Goal: Task Accomplishment & Management: Complete application form

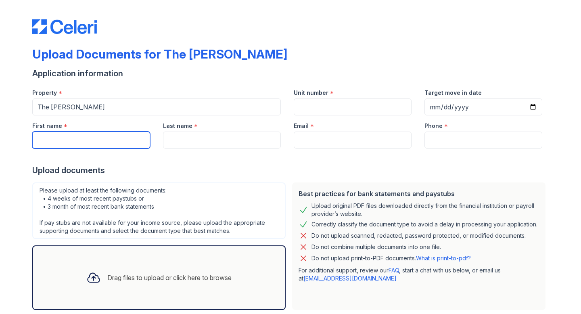
click at [102, 134] on input "First name" at bounding box center [91, 140] width 118 height 17
type input "Michael"
type input "Outlaw"
type input "[EMAIL_ADDRESS][DOMAIN_NAME]"
type input "3016337955"
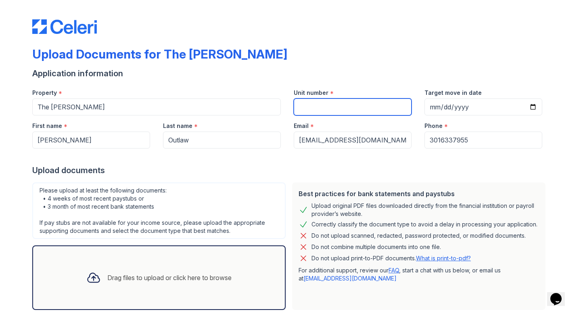
click at [348, 106] on input "Unit number" at bounding box center [353, 106] width 118 height 17
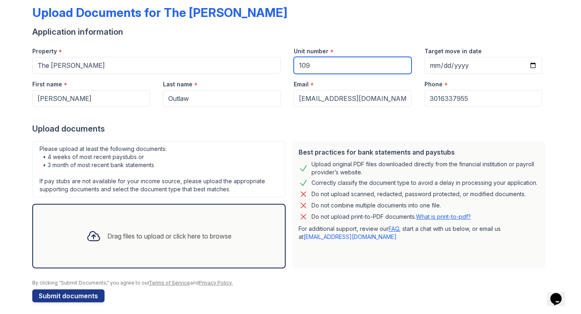
scroll to position [42, 0]
type input "109"
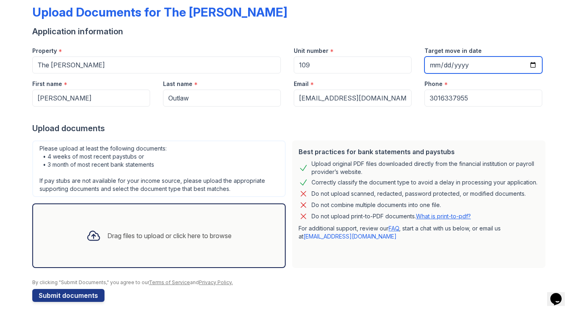
click at [466, 60] on input "Target move in date" at bounding box center [484, 65] width 118 height 17
click at [531, 62] on input "Target move in date" at bounding box center [484, 65] width 118 height 17
click at [505, 60] on input "2025-08-29" at bounding box center [484, 65] width 118 height 17
click at [526, 57] on input "2025-08-29" at bounding box center [484, 65] width 118 height 17
click at [531, 61] on input "2025-08-29" at bounding box center [484, 65] width 118 height 17
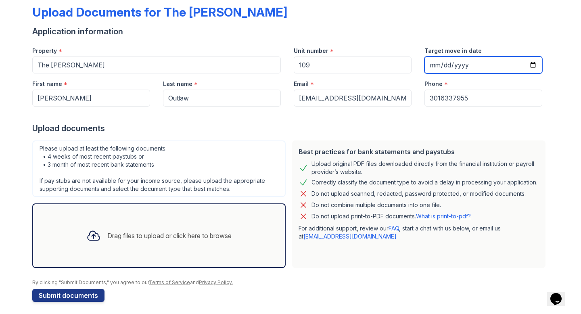
type input "2025-09-30"
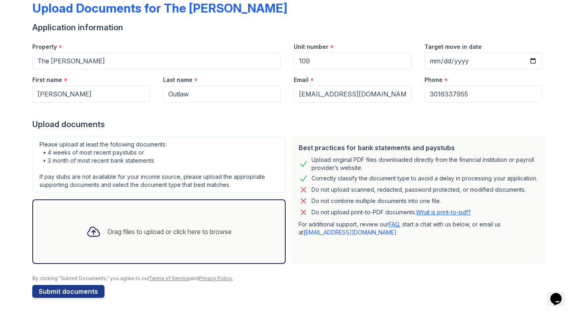
click at [119, 232] on div "Drag files to upload or click here to browse" at bounding box center [169, 232] width 124 height 10
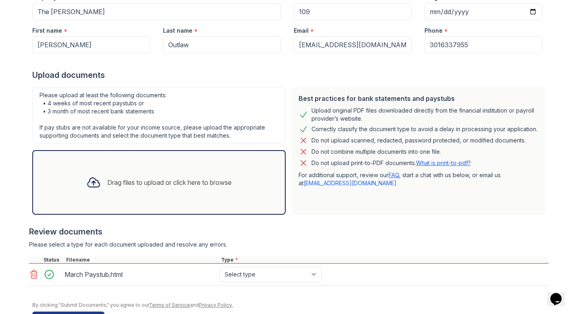
scroll to position [122, 0]
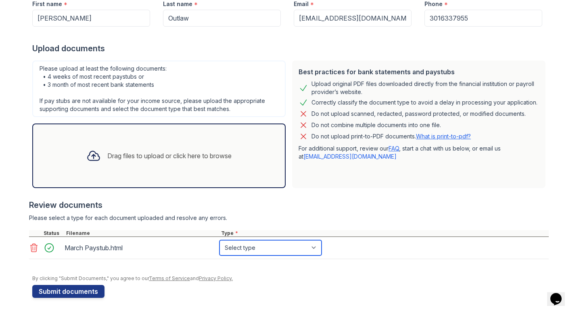
click at [230, 244] on select "Select type Paystub Bank Statement Offer Letter Tax Documents Benefit Award Let…" at bounding box center [271, 247] width 102 height 15
select select "paystub"
click at [220, 240] on select "Select type Paystub Bank Statement Offer Letter Tax Documents Benefit Award Let…" at bounding box center [271, 247] width 102 height 15
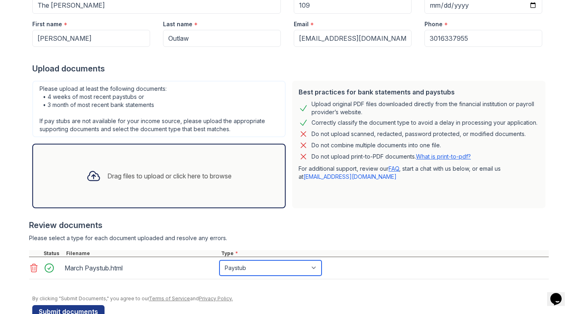
scroll to position [78, 0]
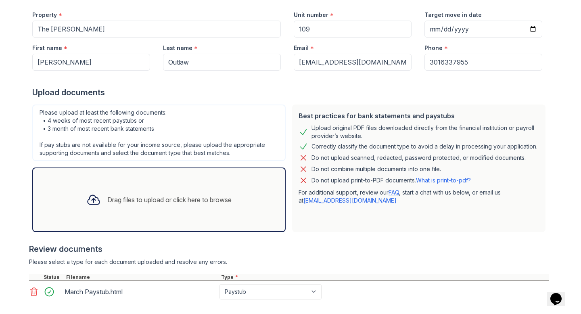
click at [105, 205] on div "Drag files to upload or click here to browse" at bounding box center [159, 199] width 158 height 27
click at [186, 216] on div "Drag files to upload or click here to browse" at bounding box center [158, 199] width 253 height 65
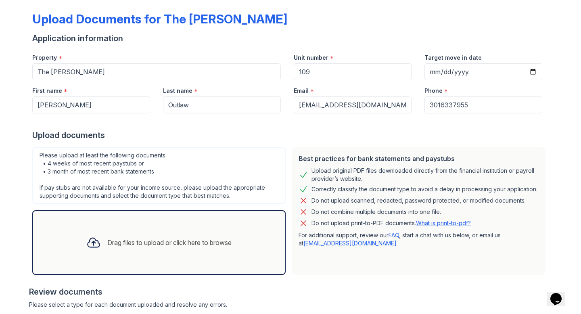
scroll to position [11, 0]
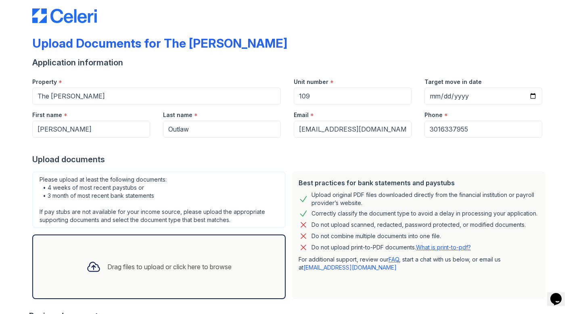
click at [100, 270] on div at bounding box center [93, 266] width 21 height 21
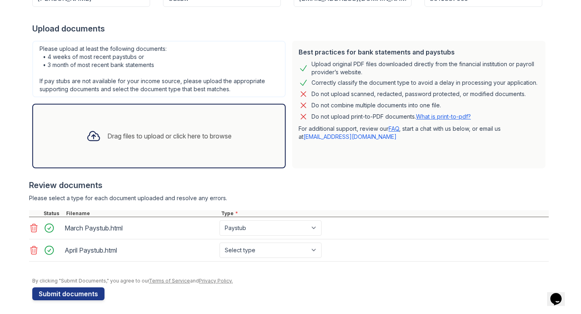
click at [147, 147] on div "Drag files to upload or click here to browse" at bounding box center [159, 135] width 158 height 27
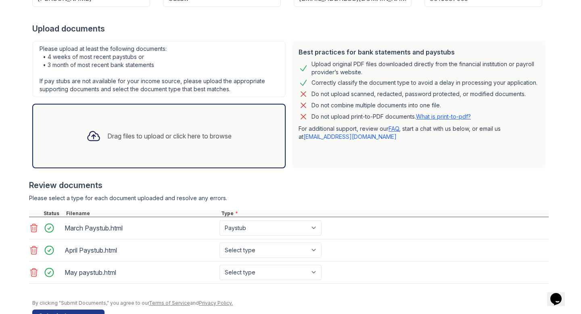
scroll to position [166, 0]
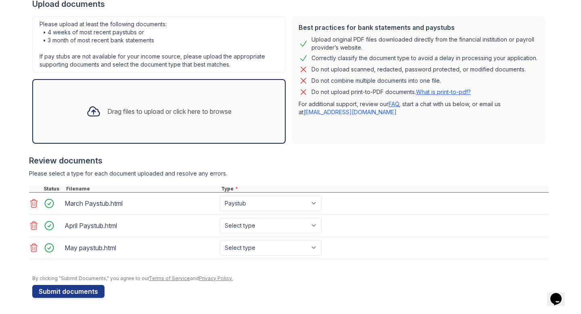
click at [168, 123] on div "Drag files to upload or click here to browse" at bounding box center [159, 111] width 158 height 27
click at [142, 109] on div "Drag files to upload or click here to browse" at bounding box center [169, 112] width 124 height 10
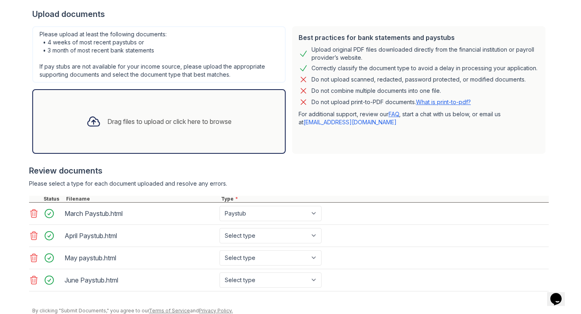
scroll to position [188, 0]
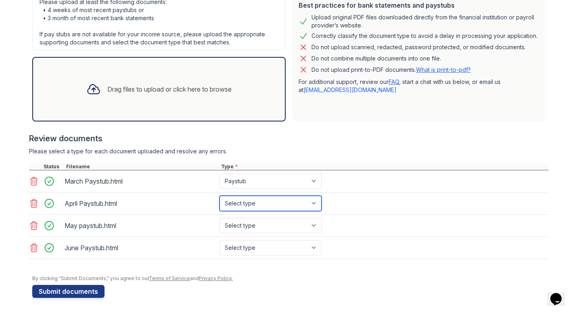
click at [263, 200] on select "Select type Paystub Bank Statement Offer Letter Tax Documents Benefit Award Let…" at bounding box center [271, 203] width 102 height 15
select select "paystub"
click at [220, 196] on select "Select type Paystub Bank Statement Offer Letter Tax Documents Benefit Award Let…" at bounding box center [271, 203] width 102 height 15
drag, startPoint x: 263, startPoint y: 200, endPoint x: 259, endPoint y: 217, distance: 17.8
click at [259, 217] on div "May paystub.html Select type Paystub Bank Statement Offer Letter Tax Documents …" at bounding box center [289, 226] width 520 height 22
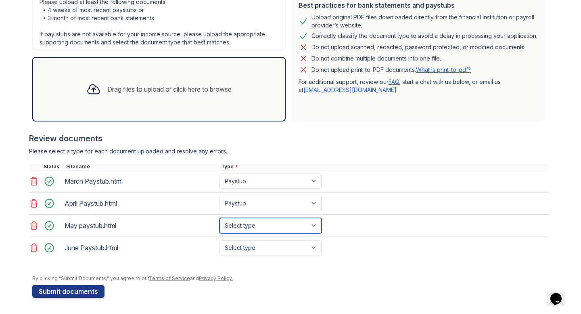
click at [259, 228] on select "Select type Paystub Bank Statement Offer Letter Tax Documents Benefit Award Let…" at bounding box center [271, 225] width 102 height 15
select select "paystub"
click at [220, 218] on select "Select type Paystub Bank Statement Offer Letter Tax Documents Benefit Award Let…" at bounding box center [271, 225] width 102 height 15
click at [253, 256] on div "June Paystub.html Select type Paystub Bank Statement Offer Letter Tax Documents…" at bounding box center [289, 248] width 520 height 22
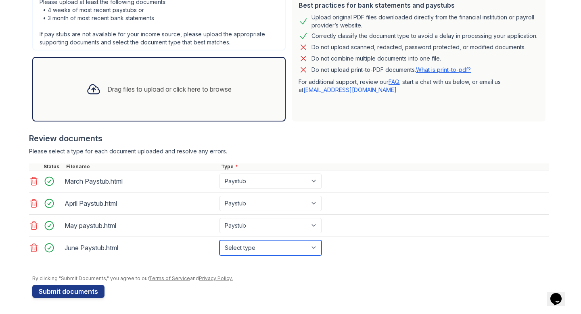
click at [258, 249] on select "Select type Paystub Bank Statement Offer Letter Tax Documents Benefit Award Let…" at bounding box center [271, 247] width 102 height 15
select select "paystub"
click at [220, 240] on select "Select type Paystub Bank Statement Offer Letter Tax Documents Benefit Award Let…" at bounding box center [271, 247] width 102 height 15
click at [174, 94] on div "Drag files to upload or click here to browse" at bounding box center [159, 88] width 158 height 27
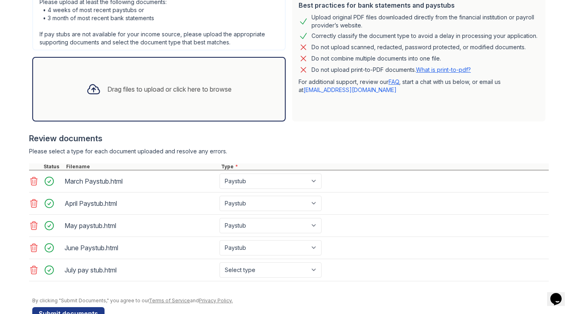
scroll to position [211, 0]
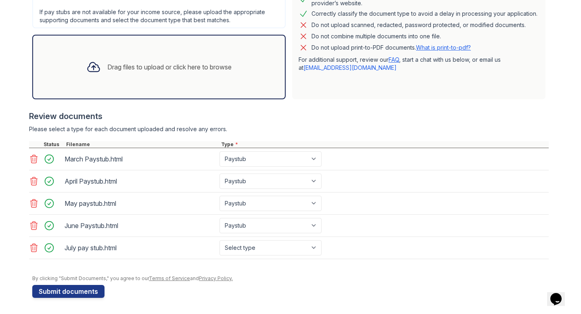
click at [74, 300] on div "Upload Documents for The Marion Application information Property * The Marion U…" at bounding box center [290, 47] width 517 height 509
click at [78, 295] on button "Submit documents" at bounding box center [68, 291] width 72 height 13
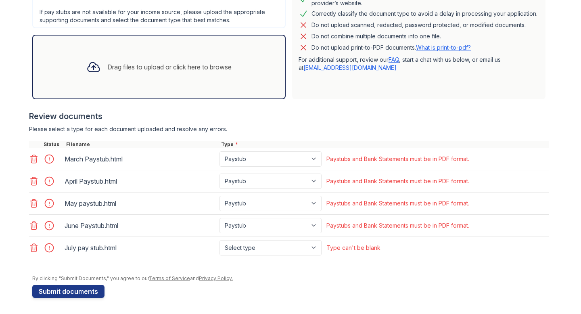
scroll to position [230, 0]
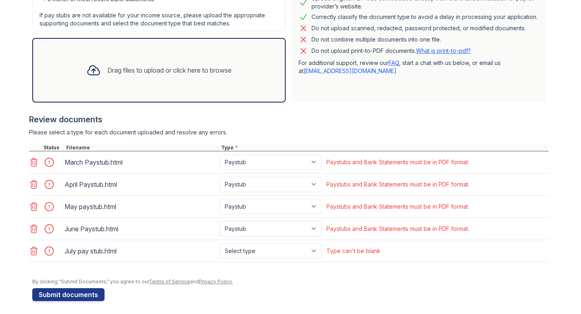
click at [163, 60] on div "Drag files to upload or click here to browse" at bounding box center [159, 70] width 158 height 27
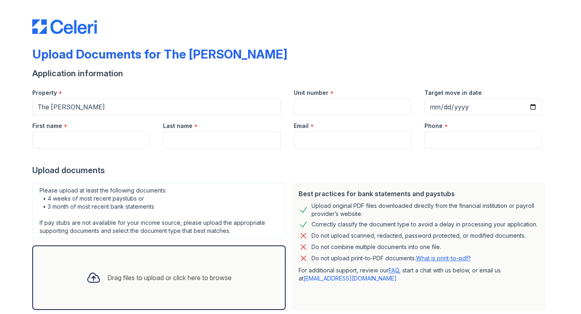
click at [180, 117] on div "Last name *" at bounding box center [222, 123] width 118 height 16
click at [117, 142] on input "First name" at bounding box center [91, 140] width 118 height 17
type input "Michael"
type input "Outlaw"
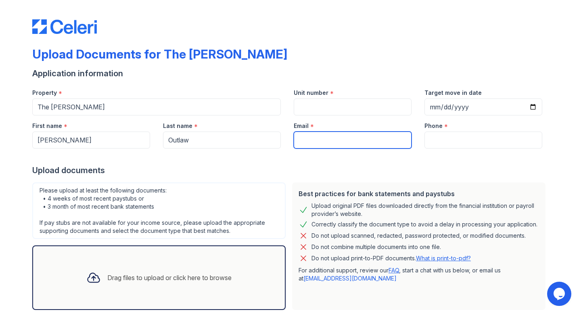
type input "[EMAIL_ADDRESS][DOMAIN_NAME]"
type input "3016337955"
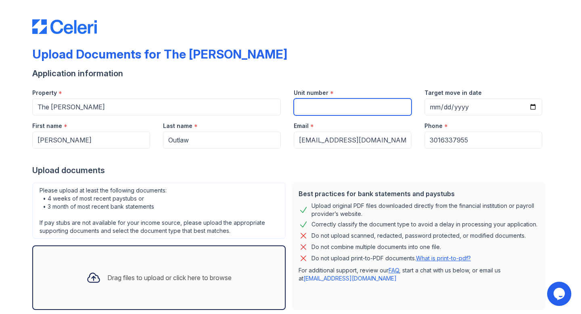
click at [349, 111] on input "Unit number" at bounding box center [353, 106] width 118 height 17
type input "109"
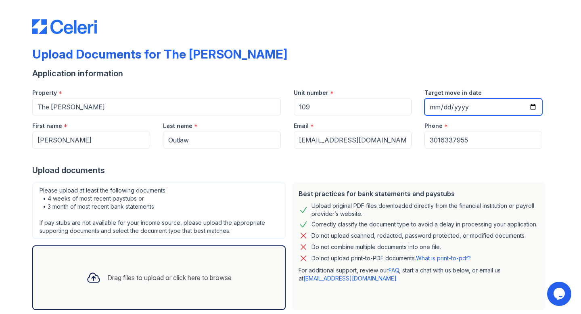
click at [451, 103] on input "Target move in date" at bounding box center [484, 106] width 118 height 17
click at [524, 107] on input "Target move in date" at bounding box center [484, 106] width 118 height 17
click at [534, 107] on input "Target move in date" at bounding box center [484, 106] width 118 height 17
type input "2025-09-29"
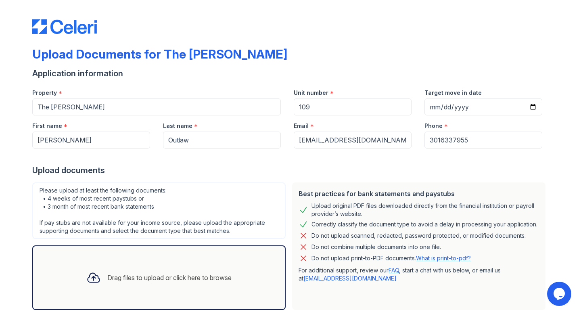
click at [184, 271] on div "Drag files to upload or click here to browse" at bounding box center [159, 277] width 158 height 27
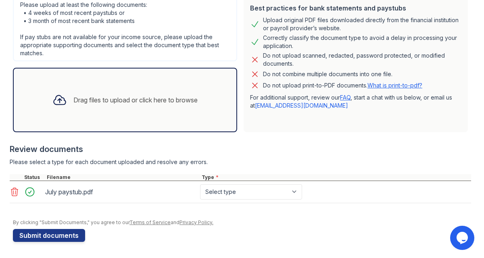
scroll to position [184, 0]
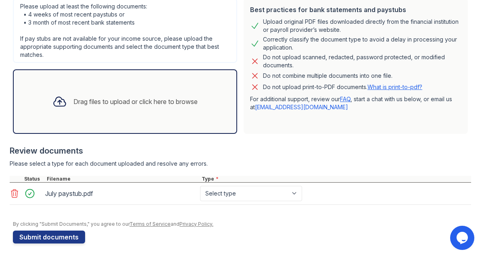
click at [98, 98] on div "Drag files to upload or click here to browse" at bounding box center [135, 102] width 124 height 10
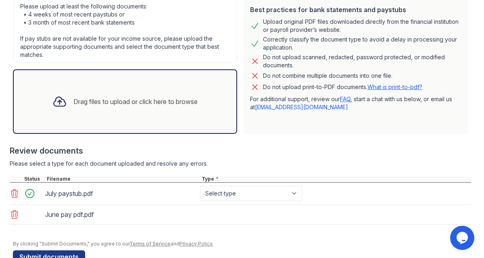
scroll to position [208, 0]
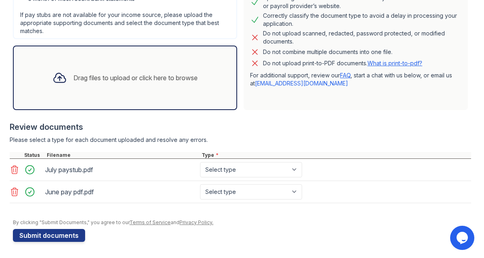
click at [94, 77] on div "Drag files to upload or click here to browse" at bounding box center [135, 78] width 124 height 10
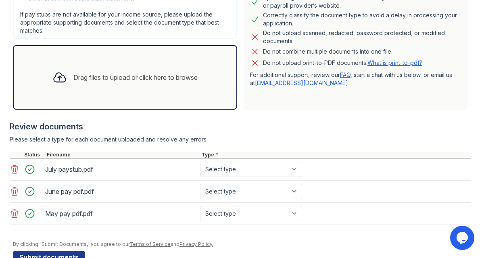
scroll to position [230, 0]
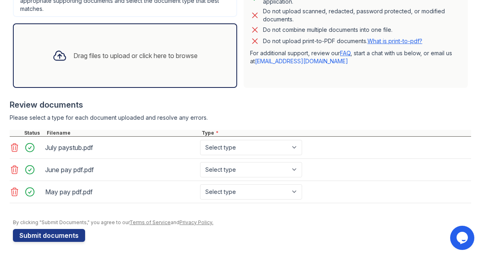
click at [112, 63] on div "Drag files to upload or click here to browse" at bounding box center [125, 55] width 158 height 27
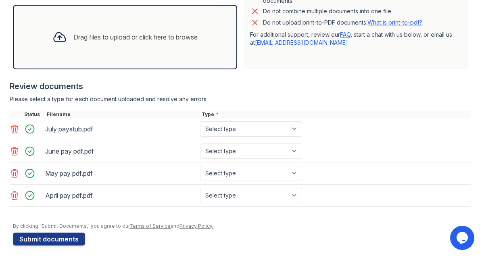
scroll to position [251, 0]
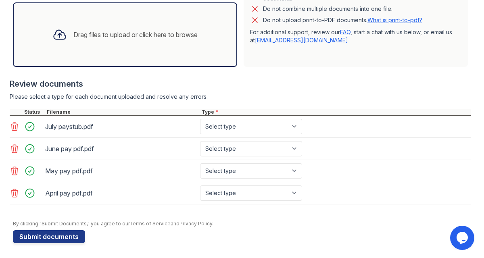
click at [128, 52] on div "Drag files to upload or click here to browse" at bounding box center [125, 34] width 224 height 65
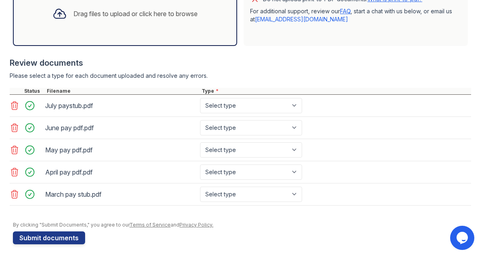
scroll to position [274, 0]
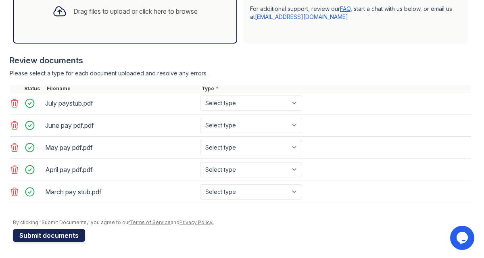
click at [73, 231] on button "Submit documents" at bounding box center [49, 235] width 72 height 13
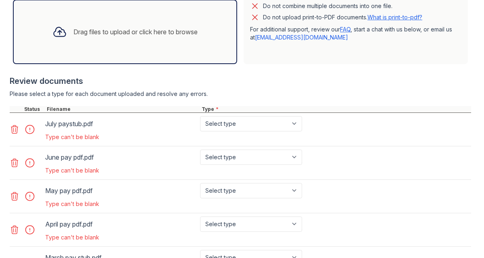
scroll to position [300, 0]
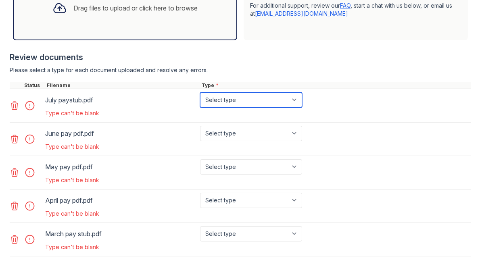
click at [234, 100] on select "Select type Paystub Bank Statement Offer Letter Tax Documents Benefit Award Let…" at bounding box center [251, 99] width 102 height 15
select select "paystub"
click at [200, 92] on select "Select type Paystub Bank Statement Offer Letter Tax Documents Benefit Award Let…" at bounding box center [251, 99] width 102 height 15
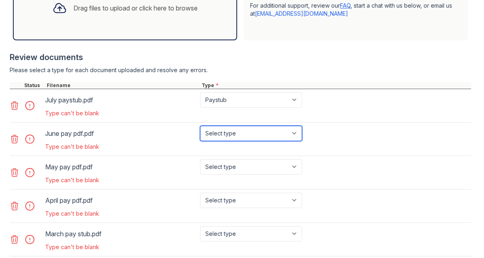
click at [234, 128] on select "Select type Paystub Bank Statement Offer Letter Tax Documents Benefit Award Let…" at bounding box center [251, 133] width 102 height 15
select select "paystub"
click at [200, 126] on select "Select type Paystub Bank Statement Offer Letter Tax Documents Benefit Award Let…" at bounding box center [251, 133] width 102 height 15
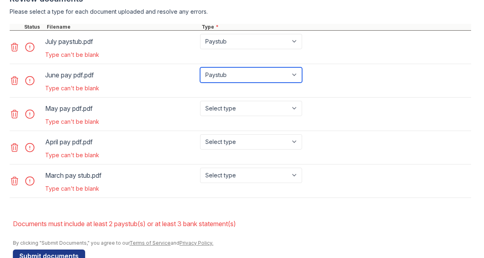
scroll to position [379, 0]
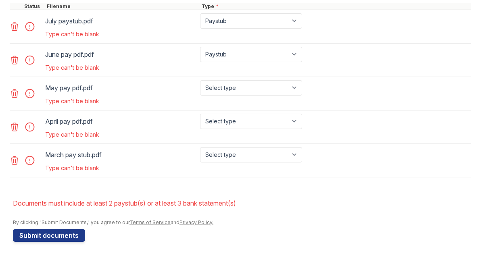
click at [242, 71] on div "Type can't be blank" at bounding box center [174, 68] width 259 height 8
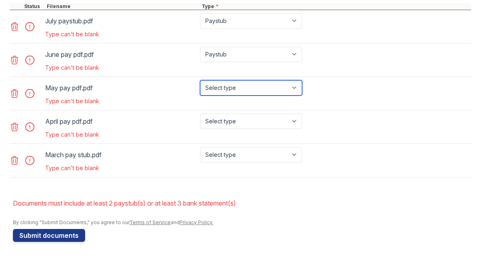
click at [242, 94] on select "Select type Paystub Bank Statement Offer Letter Tax Documents Benefit Award Let…" at bounding box center [251, 87] width 102 height 15
select select "paystub"
click at [200, 80] on select "Select type Paystub Bank Statement Offer Letter Tax Documents Benefit Award Let…" at bounding box center [251, 87] width 102 height 15
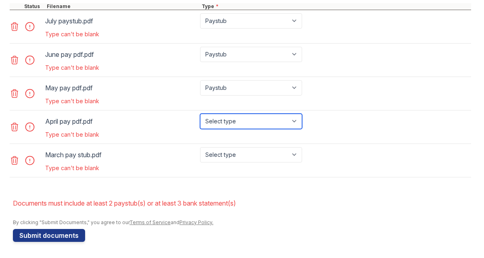
click at [240, 122] on select "Select type Paystub Bank Statement Offer Letter Tax Documents Benefit Award Let…" at bounding box center [251, 121] width 102 height 15
select select "paystub"
click at [200, 114] on select "Select type Paystub Bank Statement Offer Letter Tax Documents Benefit Award Let…" at bounding box center [251, 121] width 102 height 15
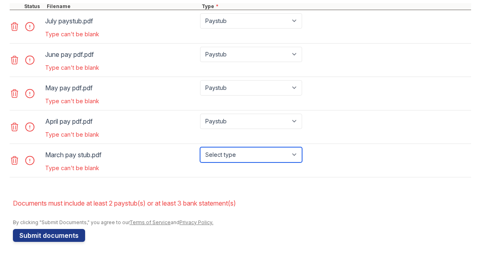
click at [237, 155] on select "Select type Paystub Bank Statement Offer Letter Tax Documents Benefit Award Let…" at bounding box center [251, 154] width 102 height 15
select select "paystub"
click at [200, 147] on select "Select type Paystub Bank Statement Offer Letter Tax Documents Benefit Award Let…" at bounding box center [251, 154] width 102 height 15
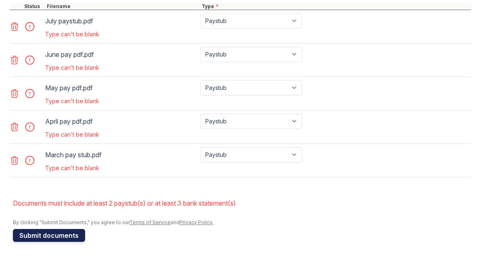
click at [72, 232] on button "Submit documents" at bounding box center [49, 235] width 72 height 13
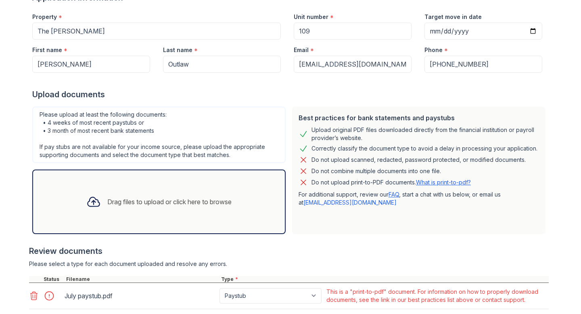
scroll to position [63, 0]
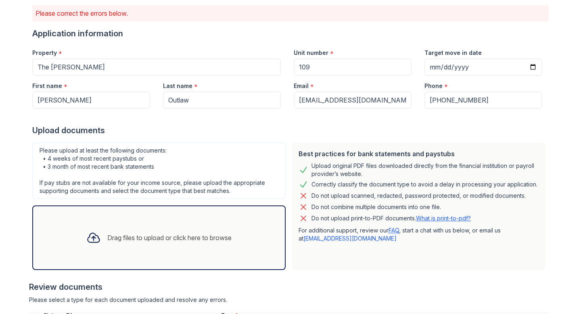
click at [446, 222] on p "Do not upload print-to-PDF documents. What is print-to-pdf?" at bounding box center [391, 218] width 159 height 8
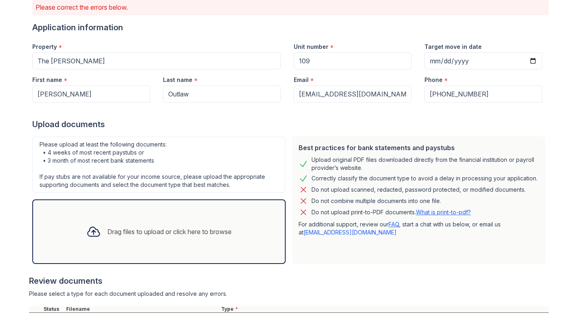
scroll to position [55, 0]
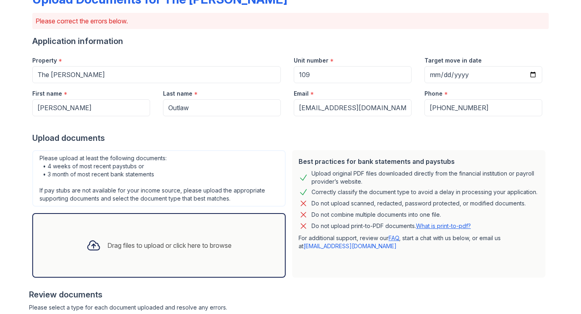
click at [93, 262] on div "Drag files to upload or click here to browse" at bounding box center [158, 245] width 253 height 65
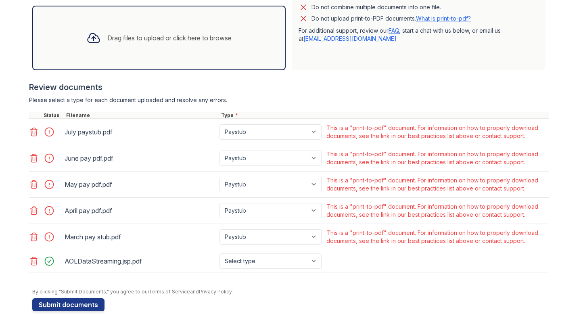
scroll to position [276, 0]
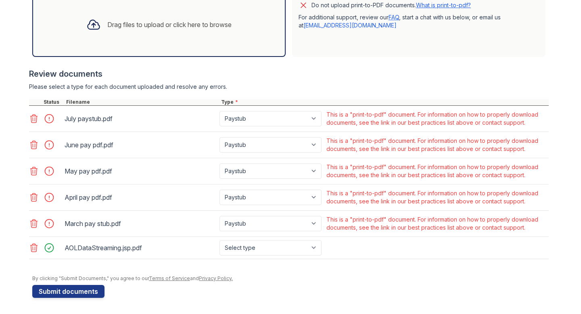
click at [33, 225] on icon at bounding box center [34, 224] width 10 height 10
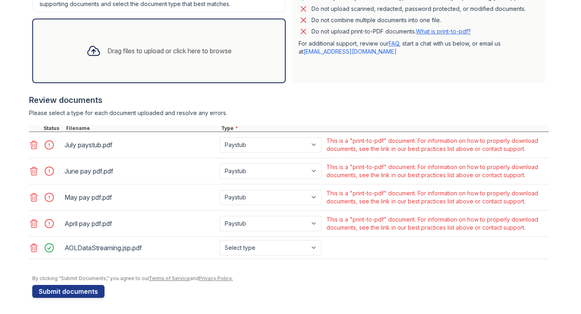
click at [35, 220] on icon at bounding box center [34, 224] width 10 height 10
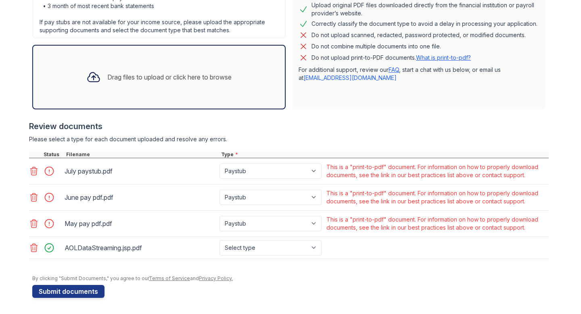
click at [33, 199] on icon at bounding box center [34, 198] width 10 height 10
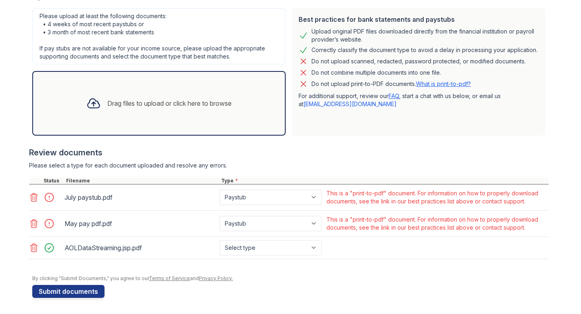
click at [33, 199] on icon at bounding box center [34, 197] width 7 height 8
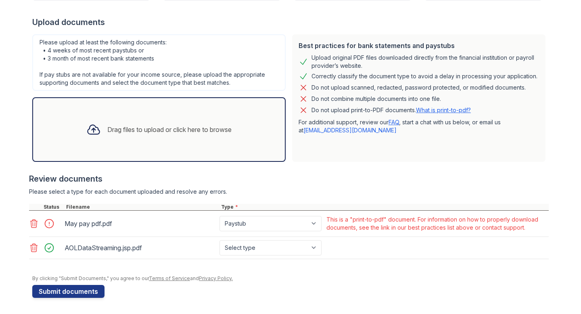
click at [33, 219] on icon at bounding box center [34, 224] width 10 height 10
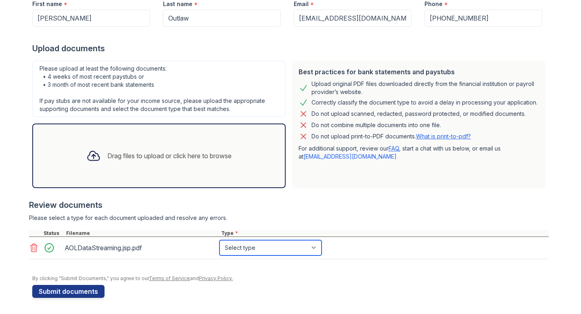
click at [243, 247] on select "Select type Paystub Bank Statement Offer Letter Tax Documents Benefit Award Let…" at bounding box center [271, 247] width 102 height 15
select select "paystub"
click at [220, 240] on select "Select type Paystub Bank Statement Offer Letter Tax Documents Benefit Award Let…" at bounding box center [271, 247] width 102 height 15
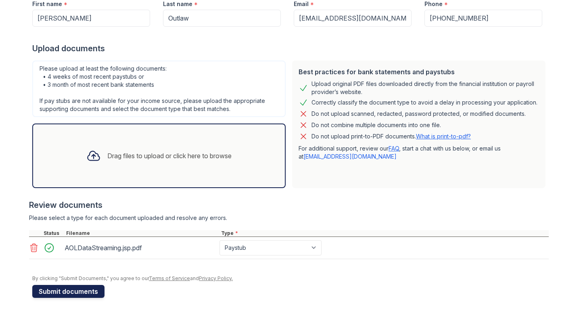
click at [64, 285] on form "Application information Property * The Marion Unit number * 109 Target move in …" at bounding box center [290, 122] width 517 height 352
click at [64, 285] on button "Submit documents" at bounding box center [68, 291] width 72 height 13
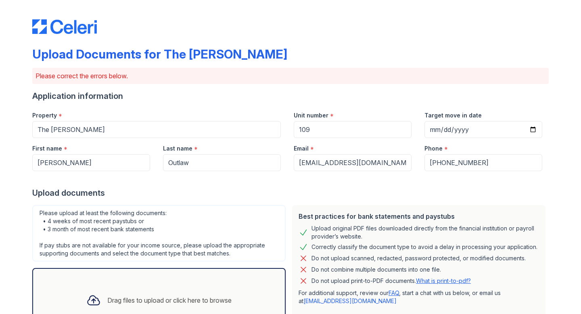
scroll to position [174, 0]
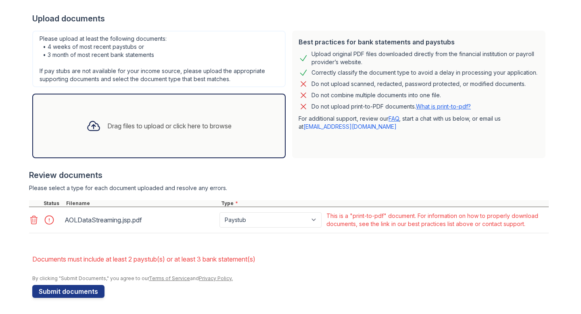
click at [35, 221] on icon at bounding box center [34, 220] width 7 height 8
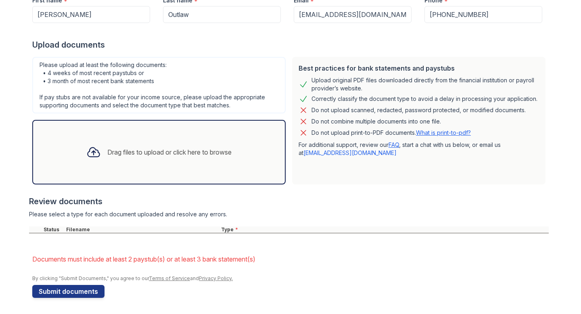
click at [162, 146] on div "Drag files to upload or click here to browse" at bounding box center [159, 151] width 158 height 27
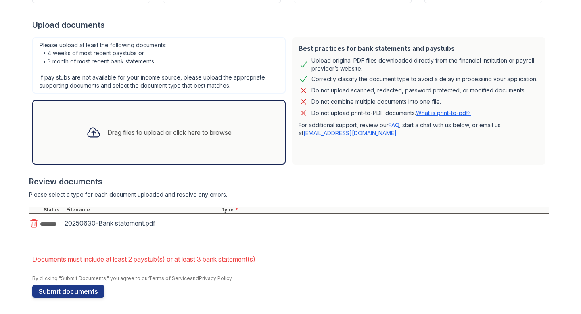
scroll to position [170, 0]
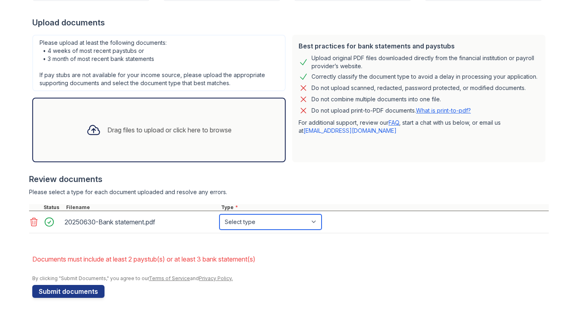
click at [249, 224] on select "Select type Paystub Bank Statement Offer Letter Tax Documents Benefit Award Let…" at bounding box center [271, 221] width 102 height 15
select select "bank_statement"
click at [220, 214] on select "Select type Paystub Bank Statement Offer Letter Tax Documents Benefit Award Let…" at bounding box center [271, 221] width 102 height 15
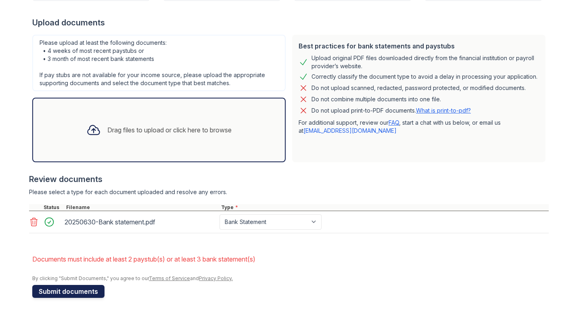
click at [81, 291] on button "Submit documents" at bounding box center [68, 291] width 72 height 13
click at [147, 140] on div "Drag files to upload or click here to browse" at bounding box center [159, 129] width 158 height 27
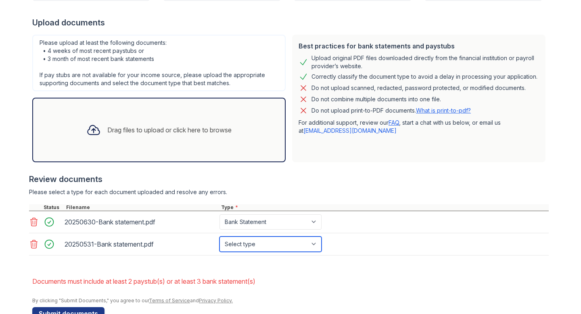
click at [253, 241] on select "Select type Paystub Bank Statement Offer Letter Tax Documents Benefit Award Let…" at bounding box center [271, 244] width 102 height 15
select select "bank_statement"
click at [220, 237] on select "Select type Paystub Bank Statement Offer Letter Tax Documents Benefit Award Let…" at bounding box center [271, 244] width 102 height 15
click at [128, 147] on div "Drag files to upload or click here to browse" at bounding box center [158, 130] width 253 height 65
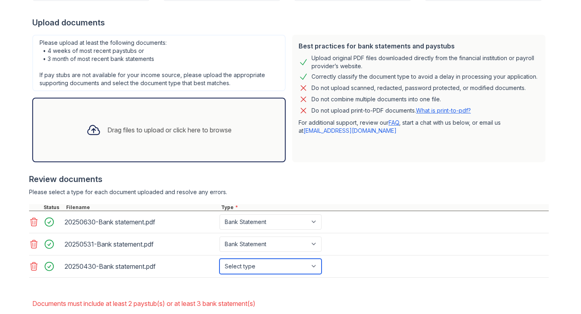
click at [254, 265] on select "Select type Paystub Bank Statement Offer Letter Tax Documents Benefit Award Let…" at bounding box center [271, 266] width 102 height 15
select select "bank_statement"
click at [220, 259] on select "Select type Paystub Bank Statement Offer Letter Tax Documents Benefit Award Let…" at bounding box center [271, 266] width 102 height 15
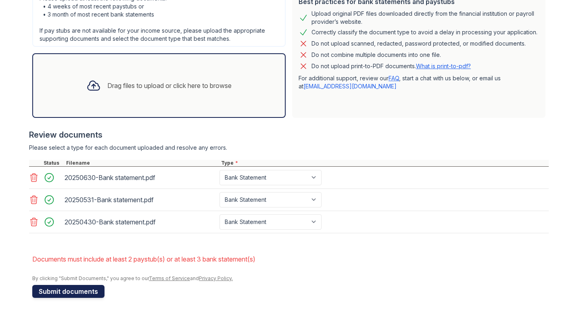
click at [90, 285] on button "Submit documents" at bounding box center [68, 291] width 72 height 13
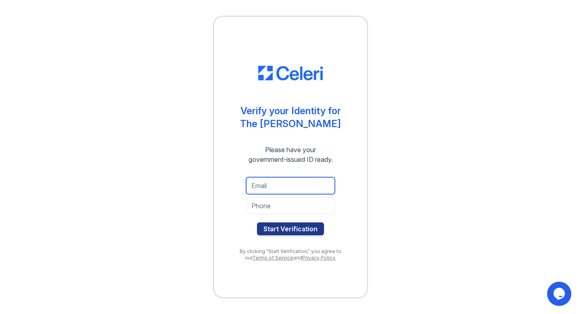
click at [270, 193] on input "email" at bounding box center [290, 185] width 89 height 17
type input "[EMAIL_ADDRESS][DOMAIN_NAME]"
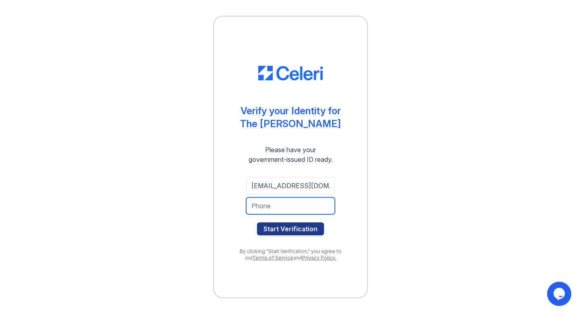
click at [296, 208] on input "tel" at bounding box center [290, 205] width 89 height 17
type input "3016337955"
click at [305, 235] on div "[EMAIL_ADDRESS][DOMAIN_NAME] 3016337955 Start Verification" at bounding box center [290, 206] width 121 height 71
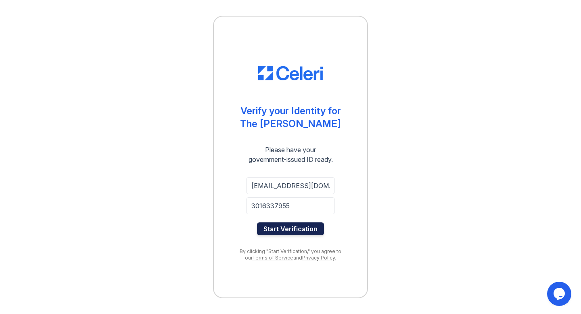
click at [306, 230] on button "Start Verification" at bounding box center [290, 228] width 67 height 13
